Goal: Check status: Check status

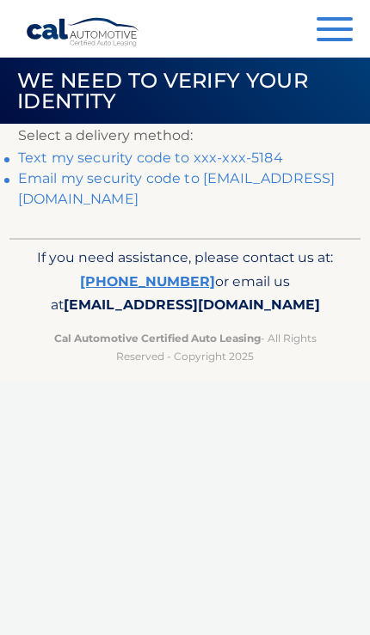
click at [261, 156] on link "Text my security code to xxx-xxx-5184" at bounding box center [150, 158] width 265 height 16
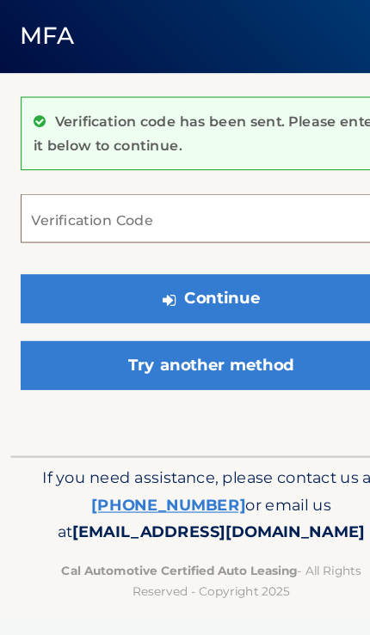
click at [192, 230] on input "Verification Code" at bounding box center [185, 251] width 334 height 43
type input "558088"
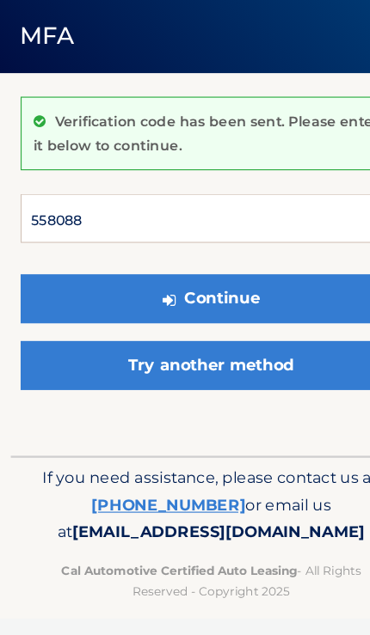
click at [185, 300] on button "Continue" at bounding box center [185, 321] width 334 height 43
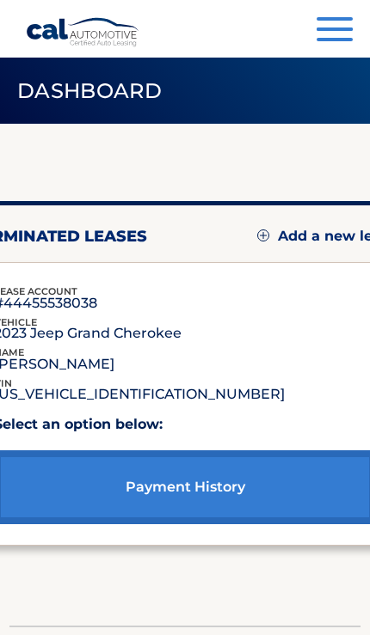
click at [340, 38] on span "button" at bounding box center [334, 39] width 36 height 3
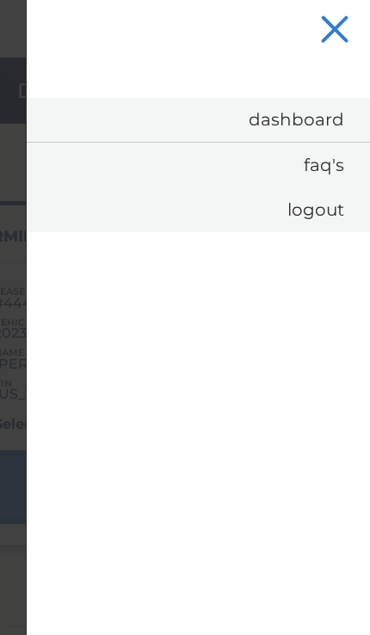
click at [316, 125] on link "Dashboard" at bounding box center [198, 120] width 343 height 44
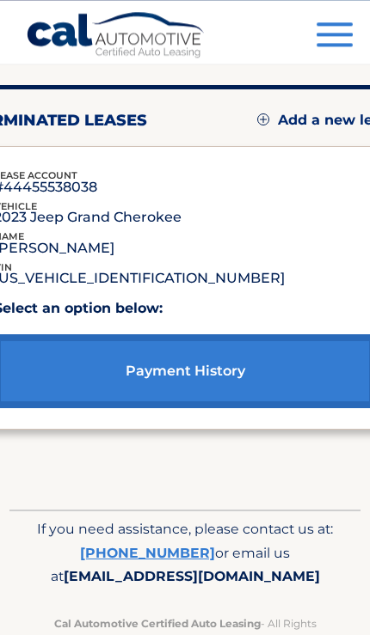
scroll to position [108, 0]
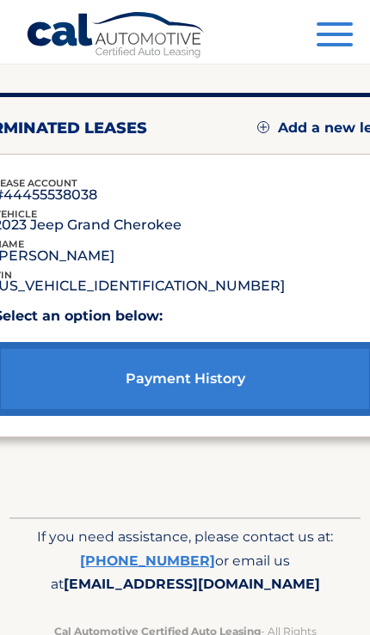
click at [175, 338] on div "payment history" at bounding box center [185, 372] width 382 height 88
click at [206, 391] on link "payment history" at bounding box center [185, 379] width 382 height 74
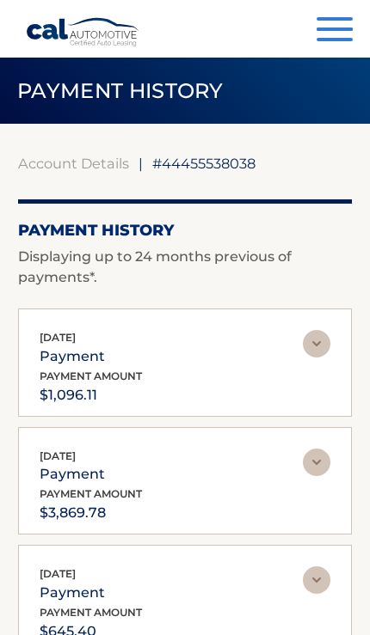
click at [214, 394] on div "Oct 01, 2025 payment payment amount $1,096.11" at bounding box center [171, 368] width 263 height 77
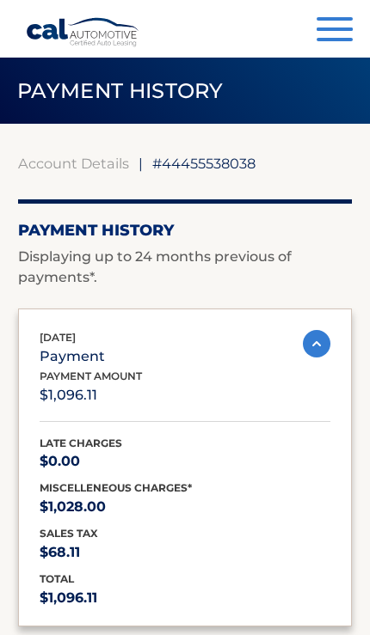
click at [290, 268] on p "Displaying up to 24 months previous of payments*." at bounding box center [185, 267] width 334 height 41
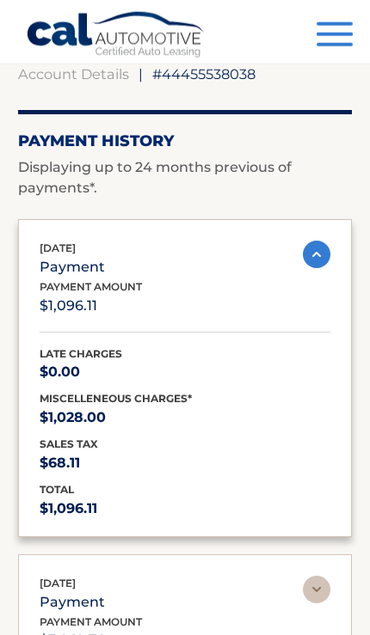
scroll to position [90, 0]
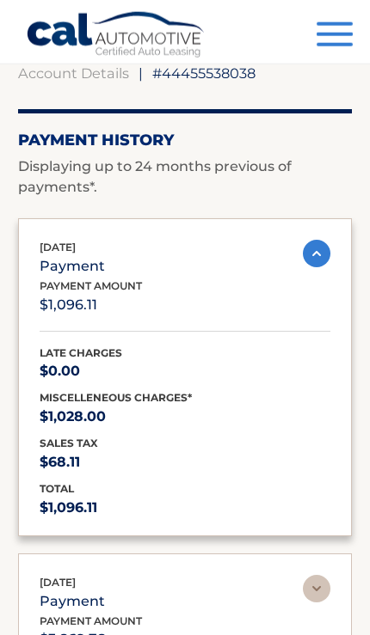
click at [322, 181] on p "Displaying up to 24 months previous of payments*." at bounding box center [185, 176] width 334 height 41
click at [326, 260] on img at bounding box center [317, 254] width 28 height 28
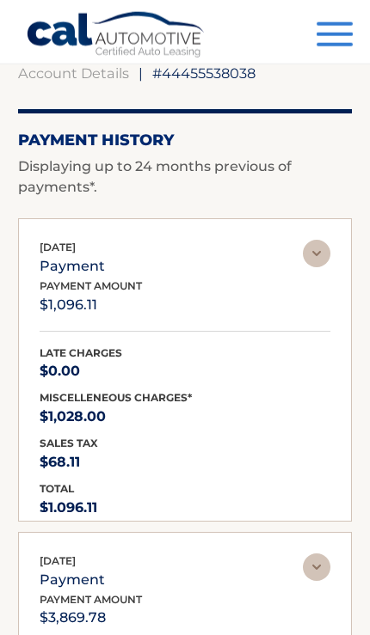
scroll to position [91, 0]
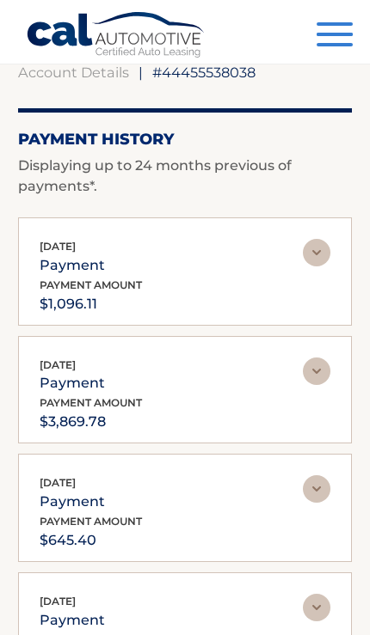
click at [323, 376] on img at bounding box center [317, 372] width 28 height 28
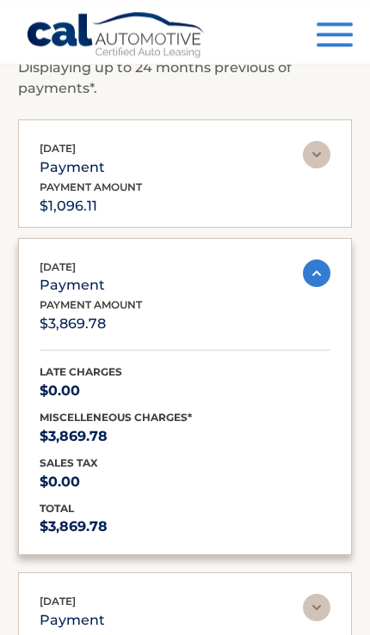
scroll to position [189, 0]
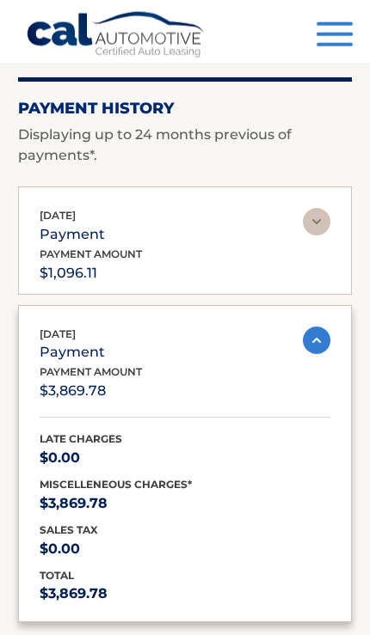
click at [327, 209] on img at bounding box center [317, 222] width 28 height 28
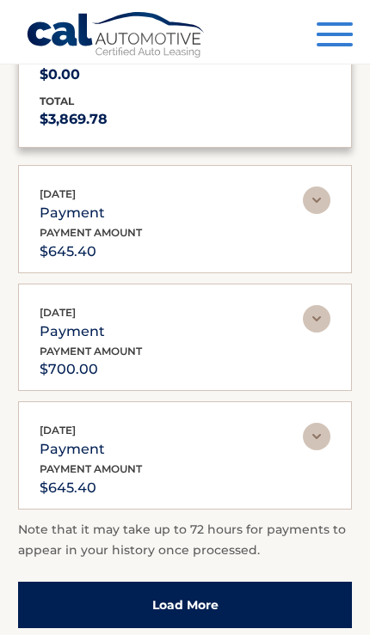
scroll to position [813, 0]
click at [340, 42] on button "Menu" at bounding box center [334, 36] width 36 height 28
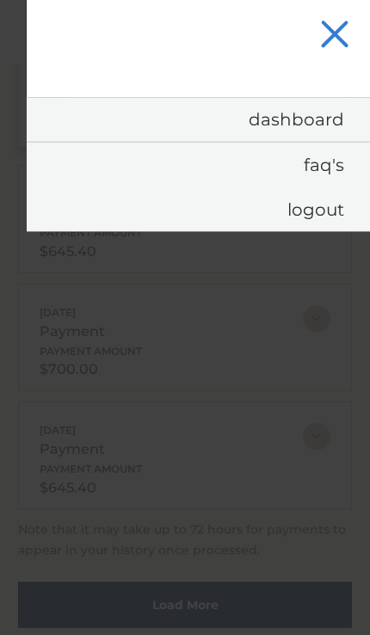
scroll to position [814, 0]
click at [307, 116] on link "Dashboard" at bounding box center [198, 120] width 343 height 44
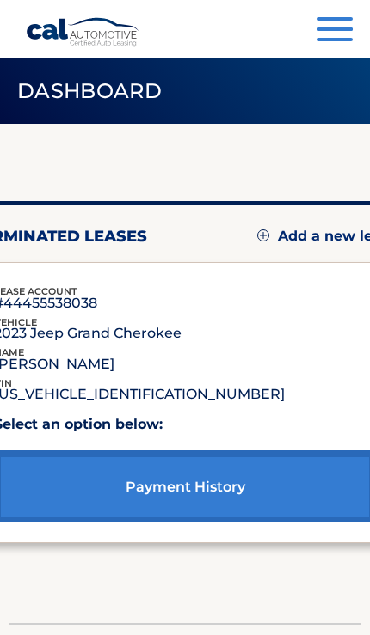
click at [320, 41] on span "button" at bounding box center [334, 39] width 36 height 3
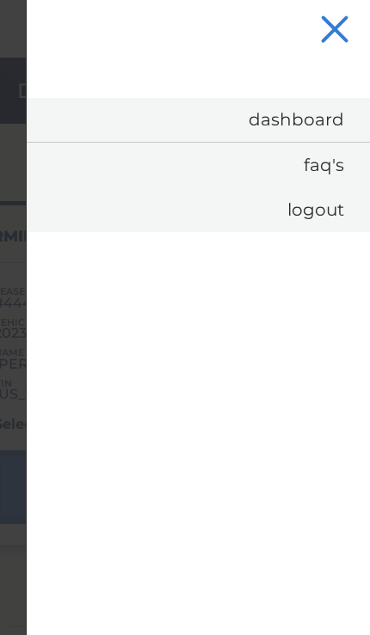
click at [328, 44] on button "Menu" at bounding box center [334, 31] width 36 height 28
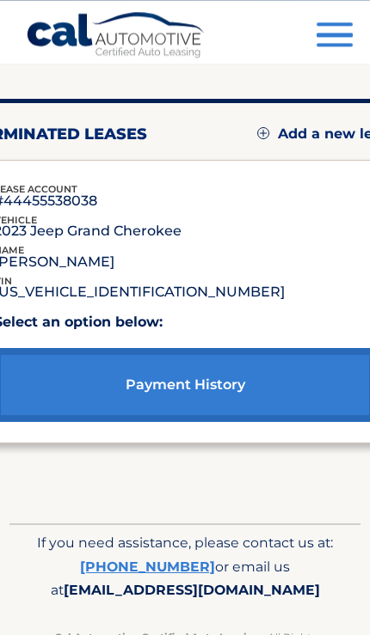
scroll to position [108, 0]
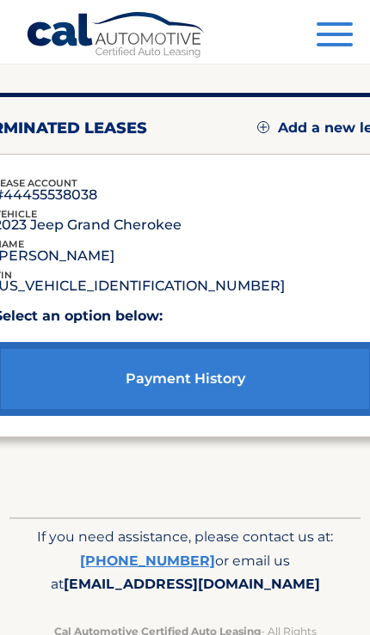
click at [272, 380] on link "payment history" at bounding box center [185, 379] width 382 height 74
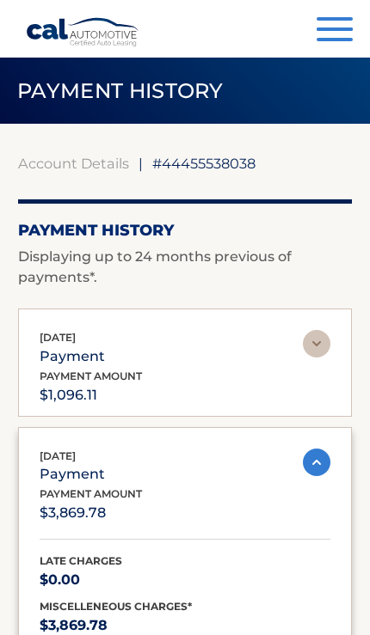
click at [322, 348] on img at bounding box center [317, 344] width 28 height 28
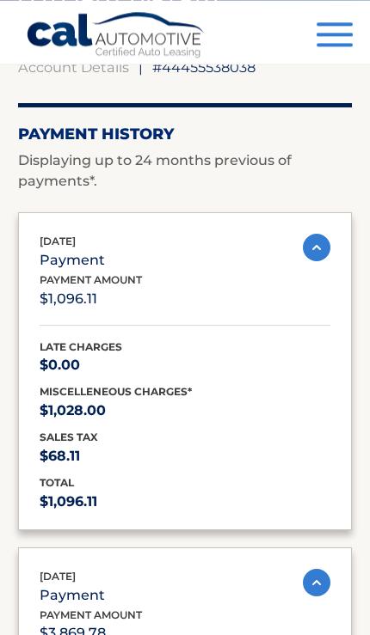
scroll to position [96, 0]
